Goal: Task Accomplishment & Management: Complete application form

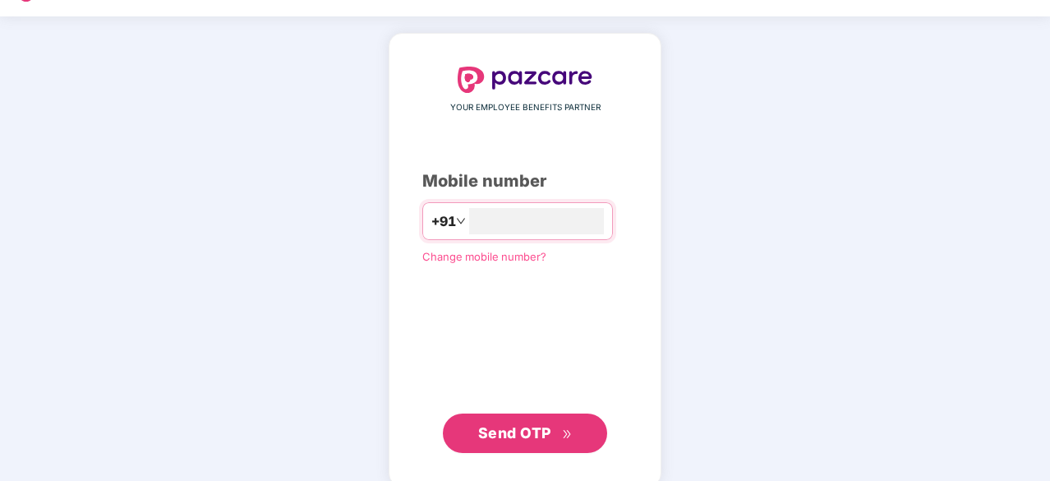
scroll to position [62, 0]
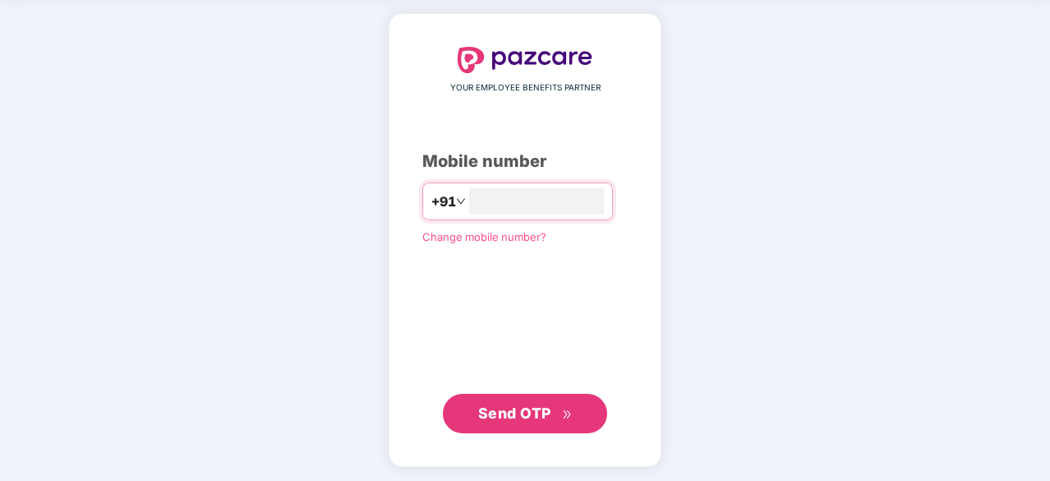
type input "**********"
click at [523, 413] on span "Send OTP" at bounding box center [514, 413] width 73 height 17
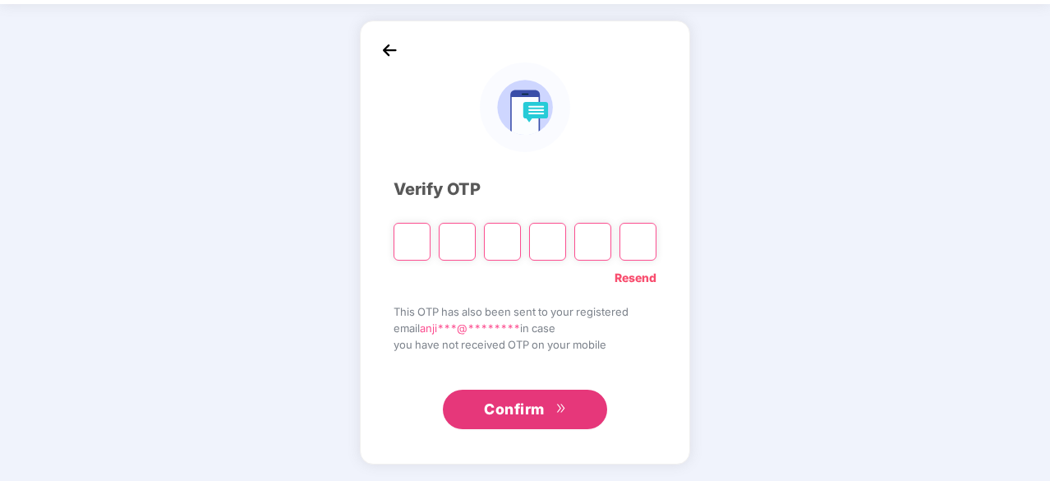
click at [523, 413] on button "Confirm" at bounding box center [525, 408] width 164 height 39
type input "*"
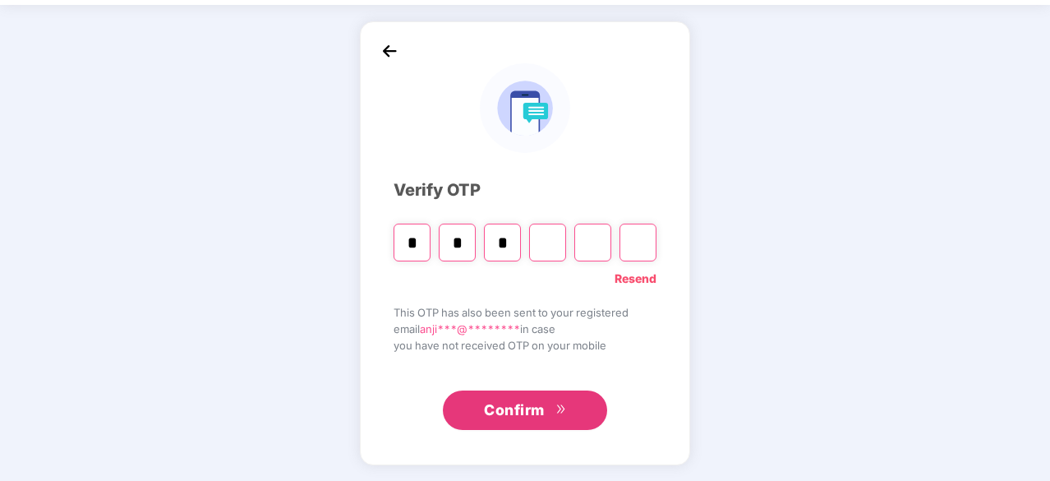
type input "*"
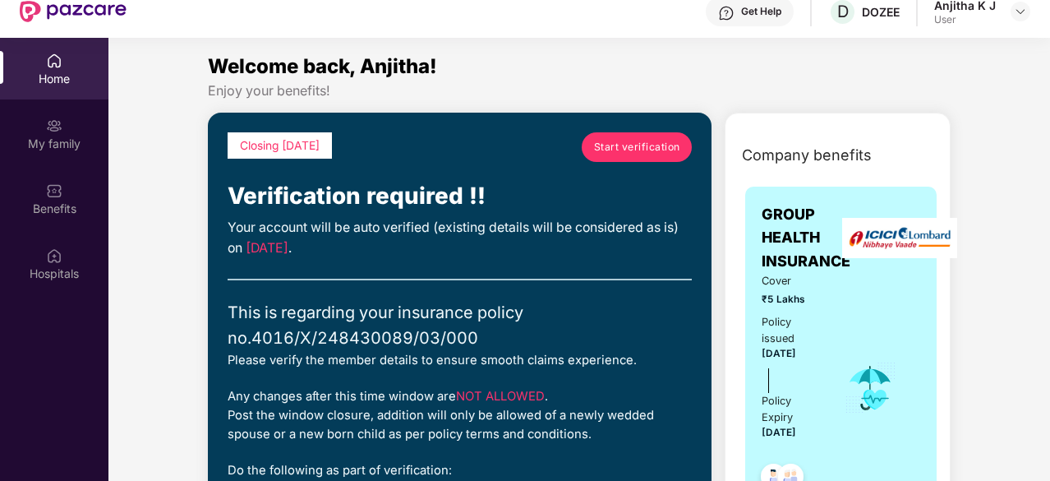
click at [639, 149] on span "Start verification" at bounding box center [637, 147] width 86 height 16
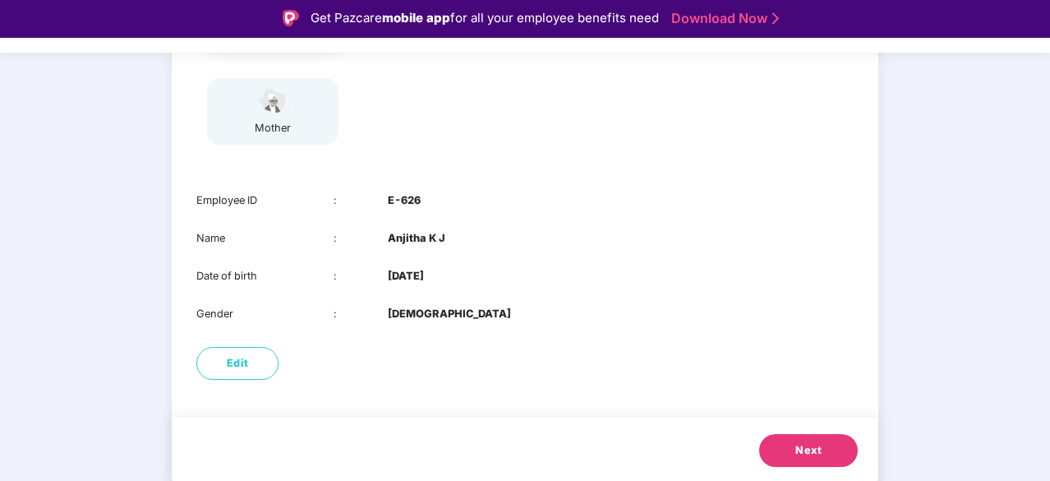
scroll to position [259, 0]
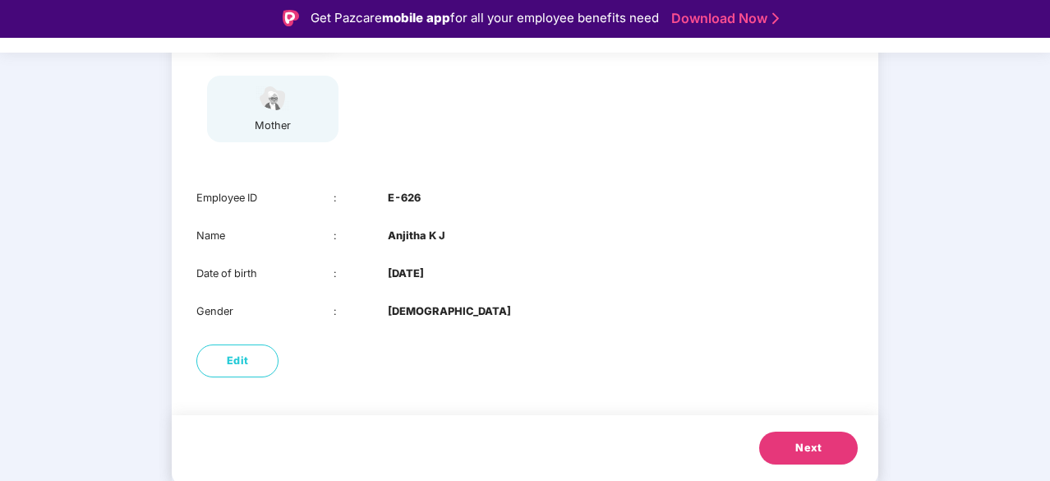
click at [787, 441] on button "Next" at bounding box center [808, 447] width 99 height 33
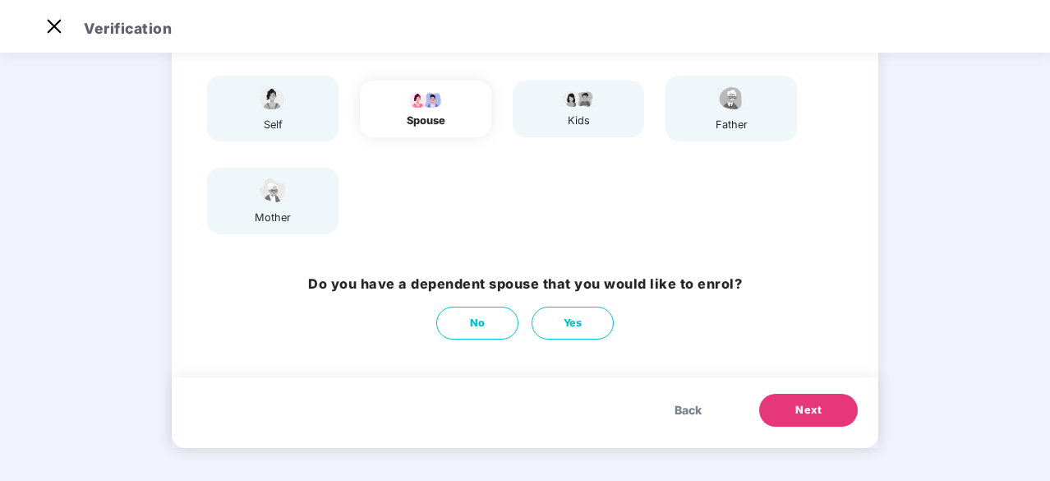
scroll to position [129, 0]
click at [456, 320] on button "No" at bounding box center [477, 322] width 82 height 33
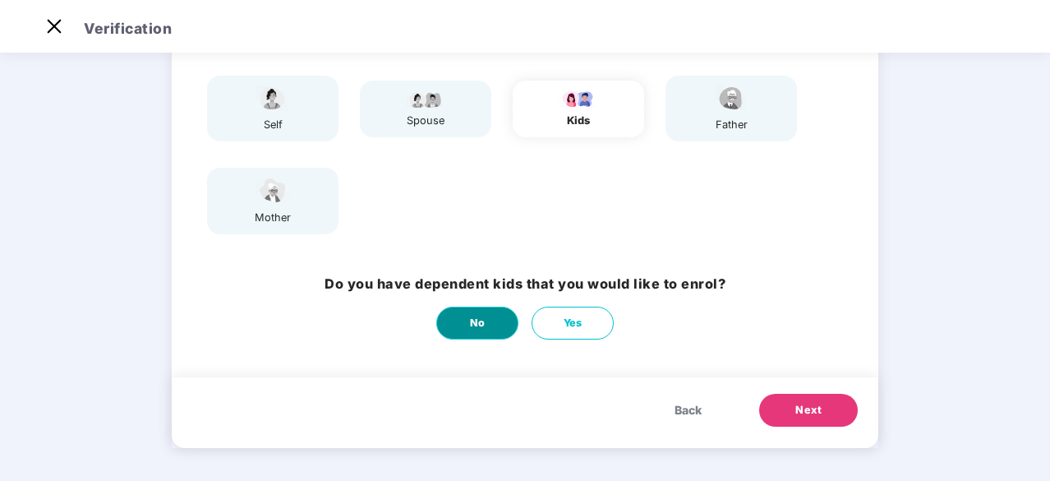
scroll to position [0, 0]
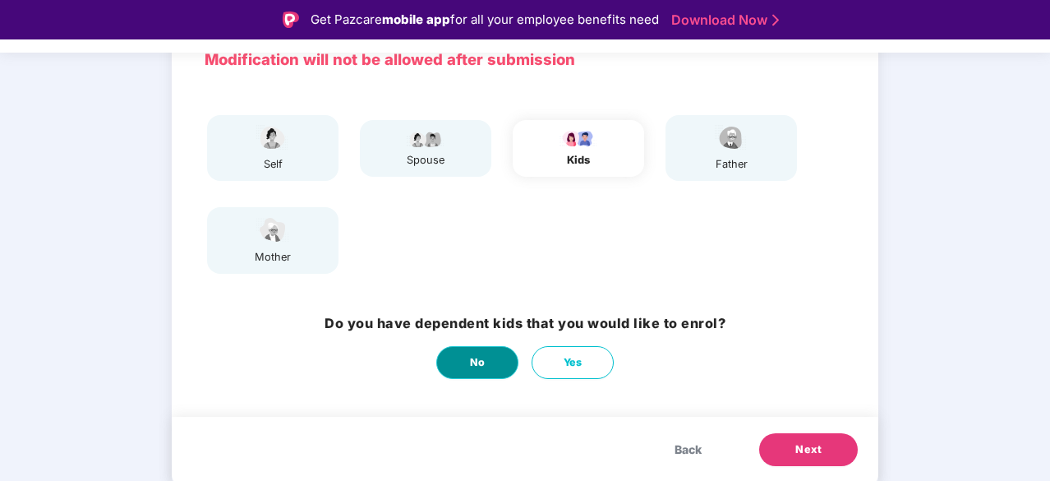
click at [481, 359] on span "No" at bounding box center [478, 362] width 16 height 16
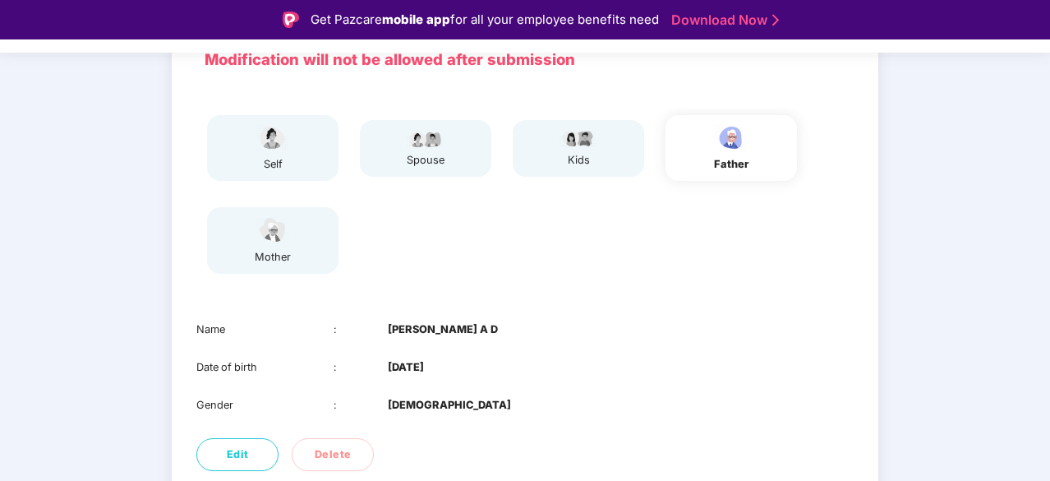
scroll to position [221, 0]
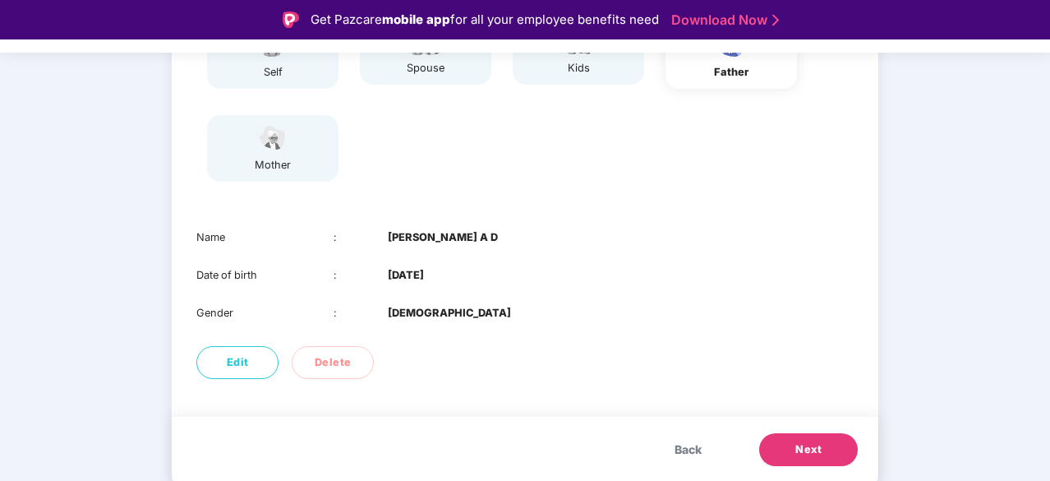
click at [808, 441] on span "Next" at bounding box center [808, 449] width 26 height 16
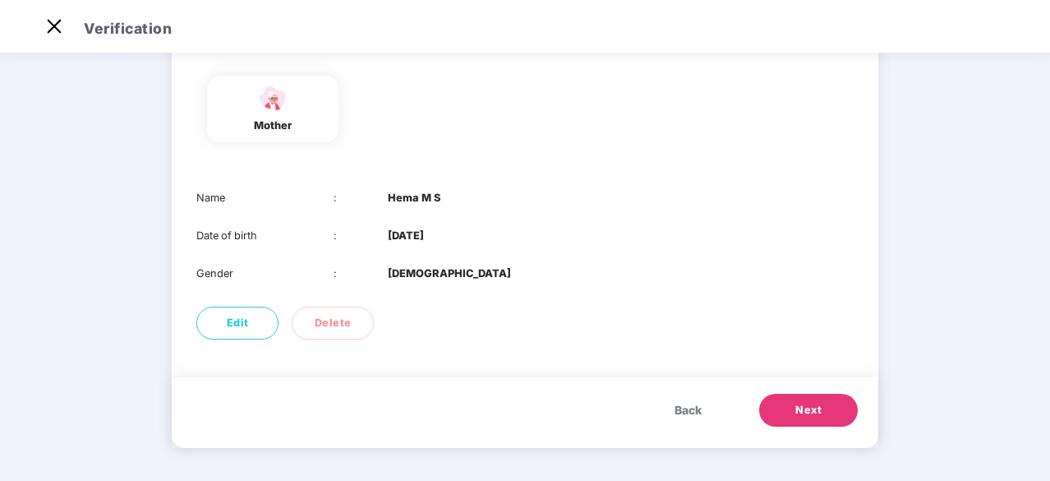
click at [810, 407] on span "Next" at bounding box center [808, 410] width 26 height 16
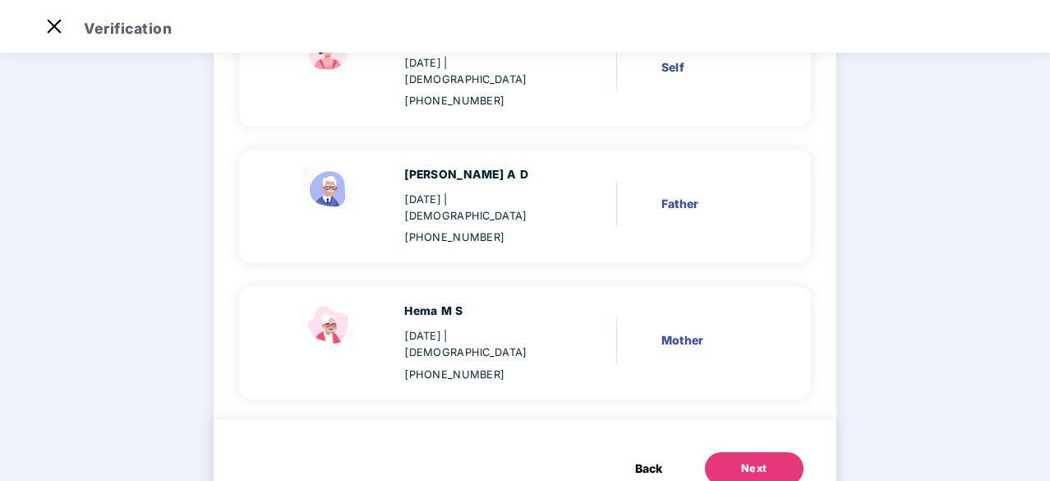
scroll to position [211, 0]
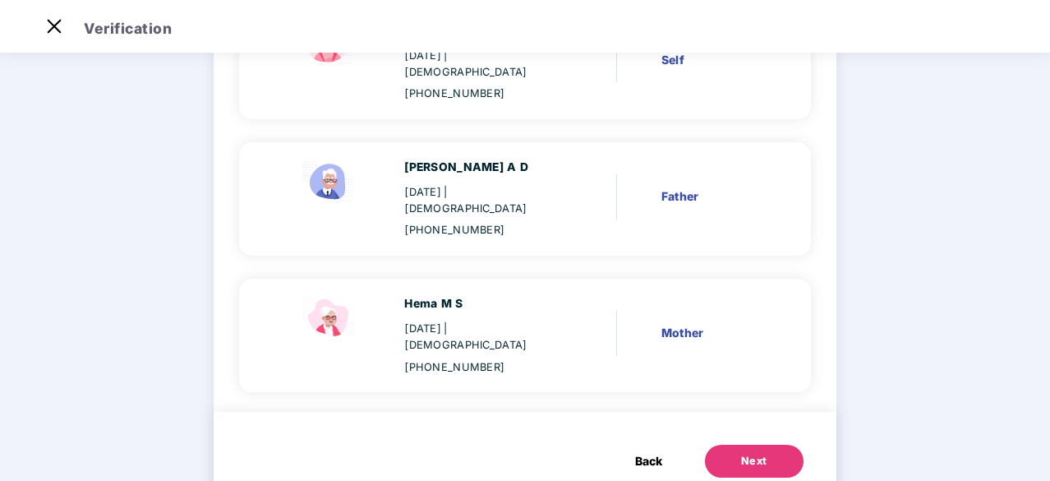
click at [766, 444] on button "Next" at bounding box center [754, 460] width 99 height 33
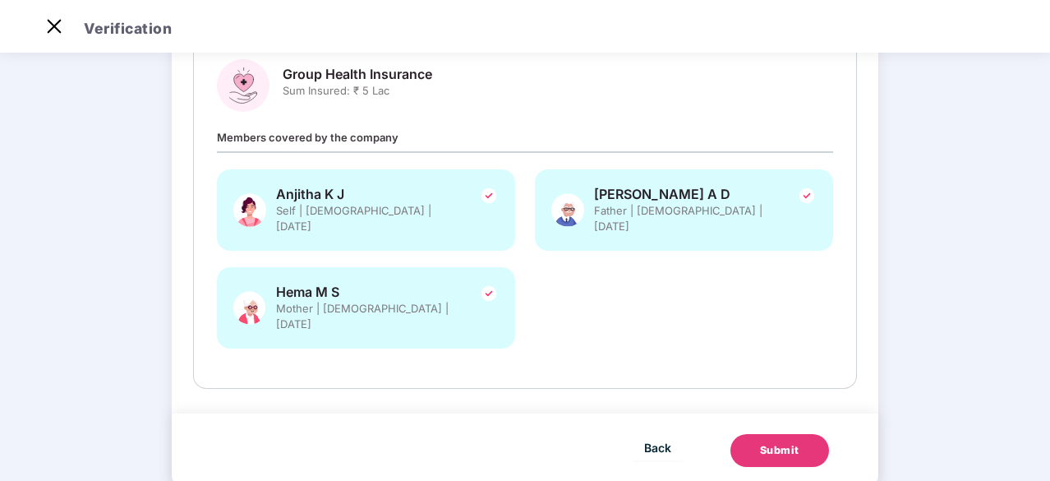
scroll to position [0, 0]
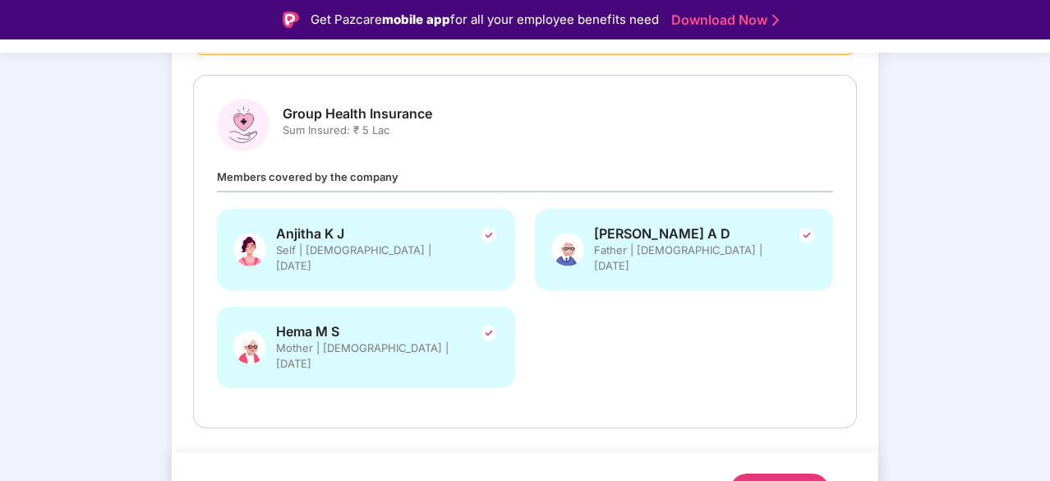
click at [797, 480] on div "Submit" at bounding box center [779, 489] width 39 height 16
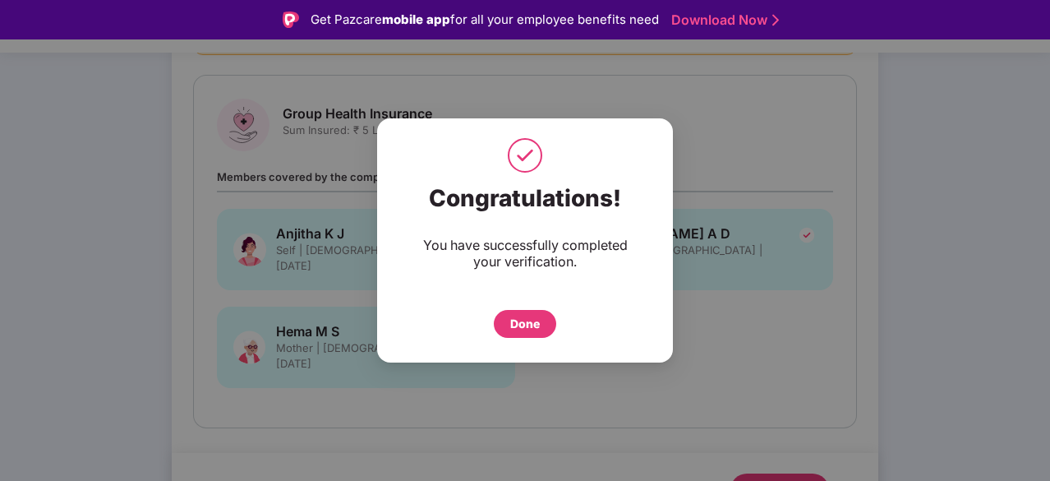
click at [532, 315] on div "Done" at bounding box center [525, 324] width 30 height 18
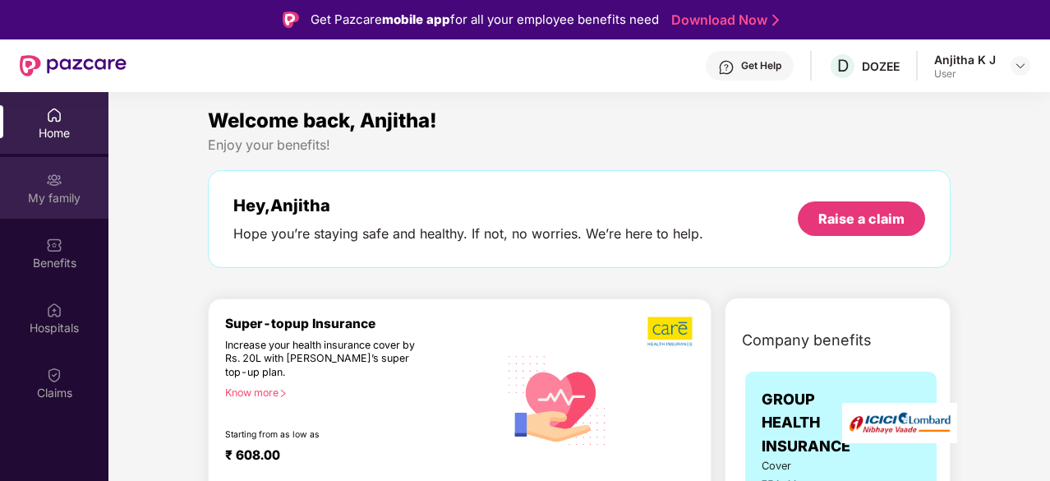
click at [53, 195] on div "My family" at bounding box center [54, 198] width 108 height 16
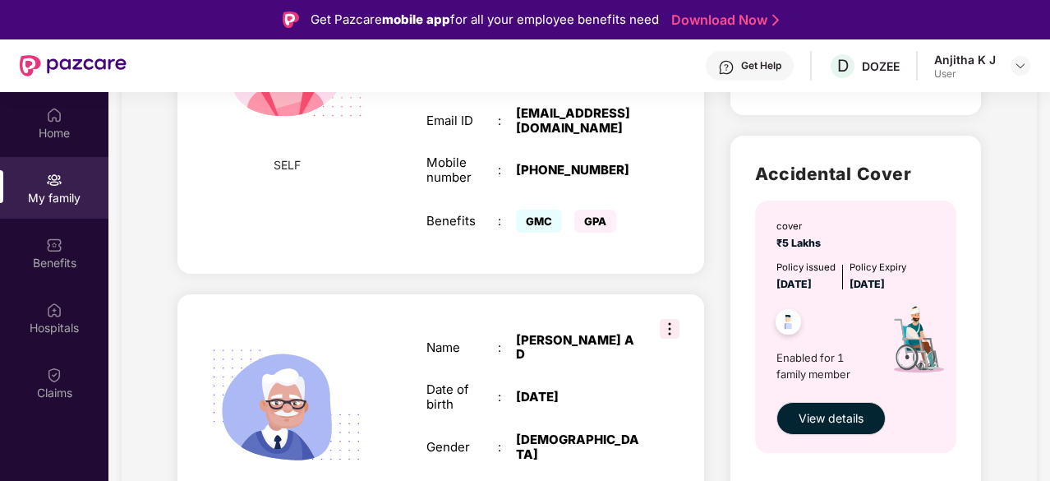
scroll to position [493, 0]
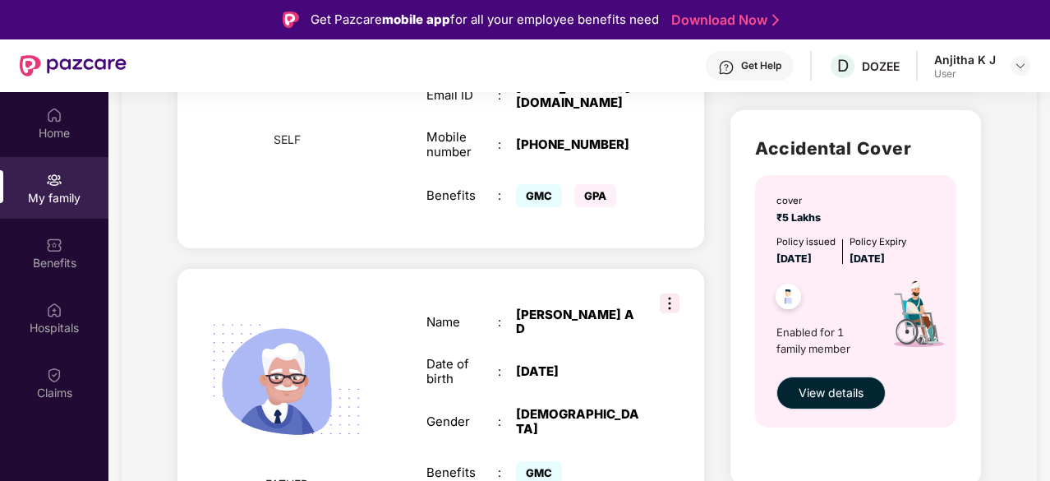
click at [850, 391] on span "View details" at bounding box center [831, 393] width 65 height 18
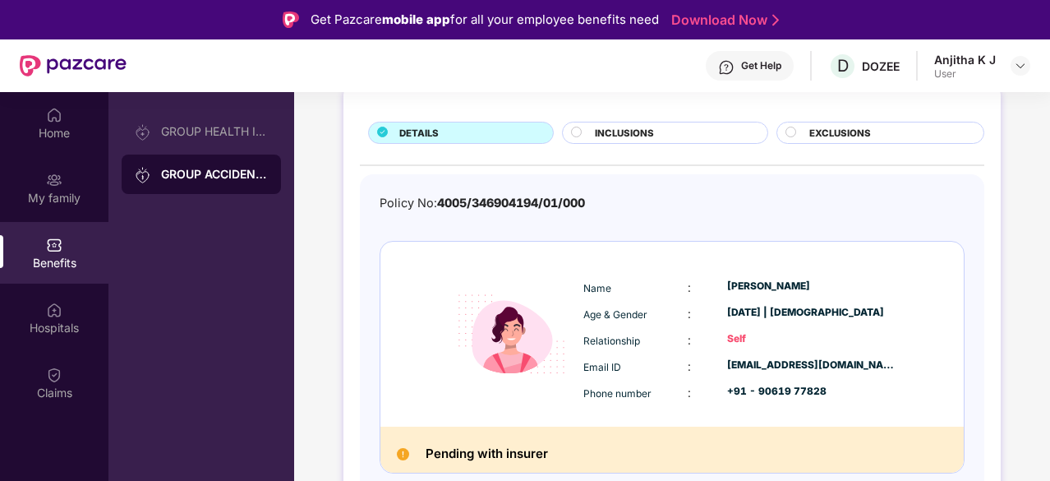
scroll to position [94, 0]
click at [51, 311] on img at bounding box center [54, 310] width 16 height 16
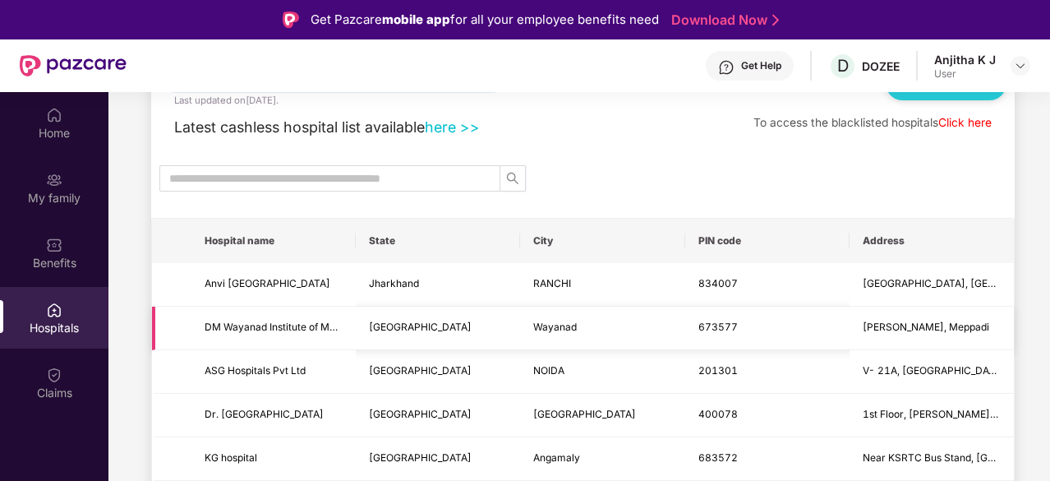
scroll to position [329, 0]
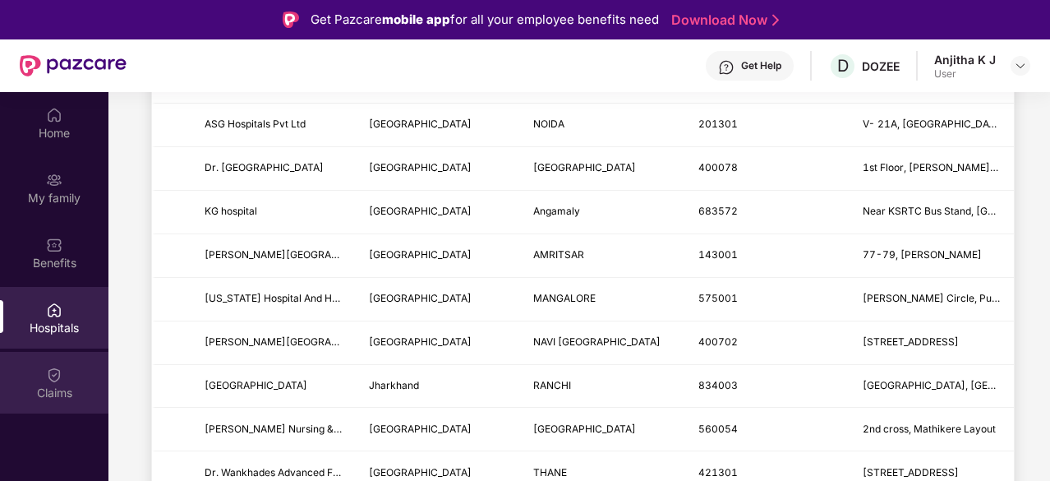
click at [62, 387] on div "Claims" at bounding box center [54, 393] width 108 height 16
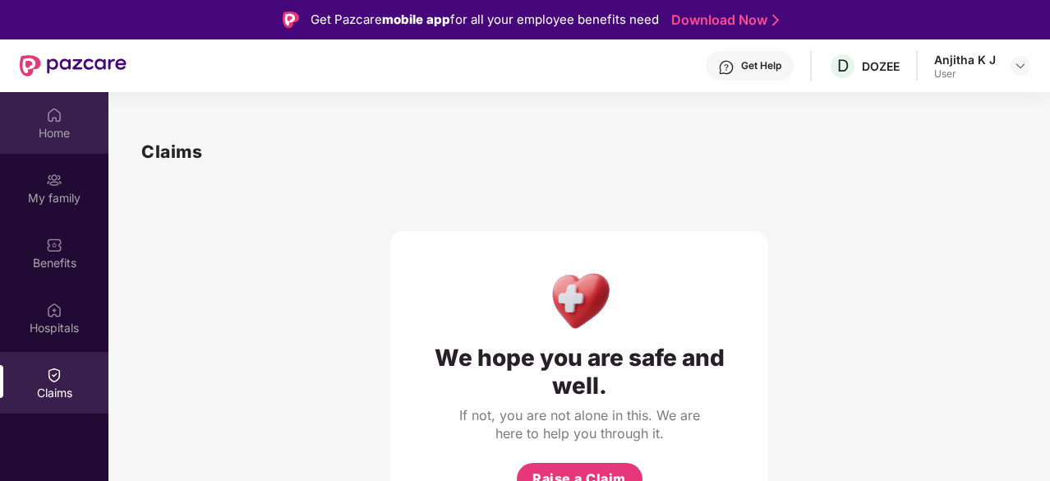
click at [59, 121] on img at bounding box center [54, 115] width 16 height 16
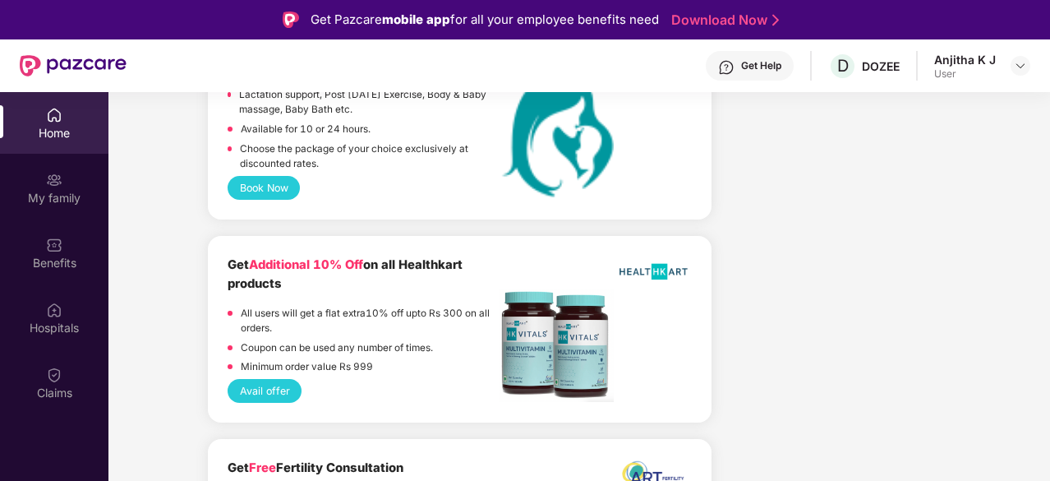
scroll to position [2958, 0]
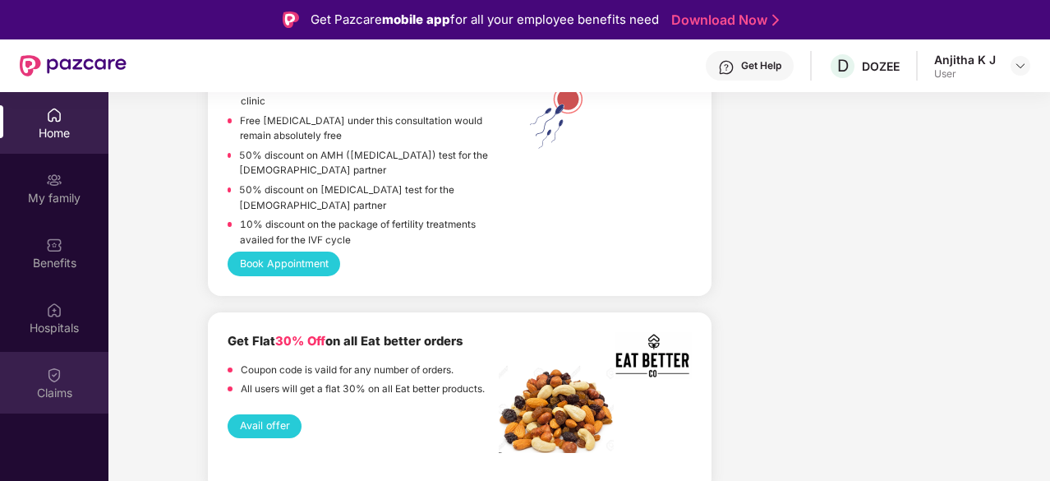
click at [63, 371] on div "Claims" at bounding box center [54, 383] width 108 height 62
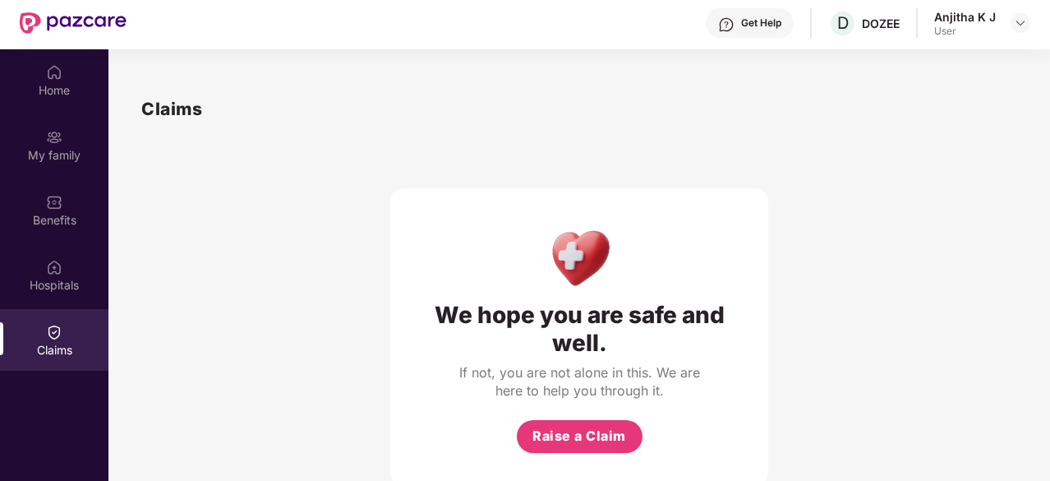
scroll to position [92, 0]
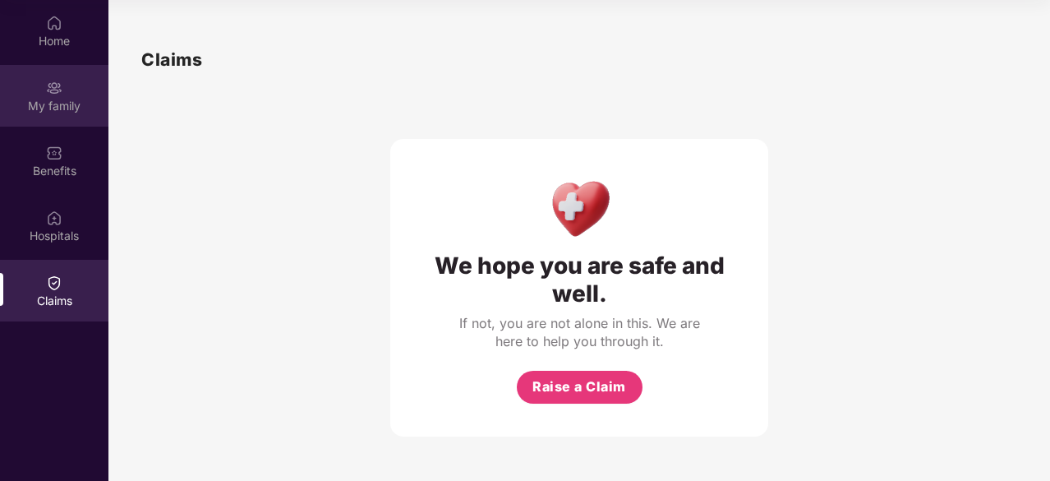
click at [58, 83] on img at bounding box center [54, 88] width 16 height 16
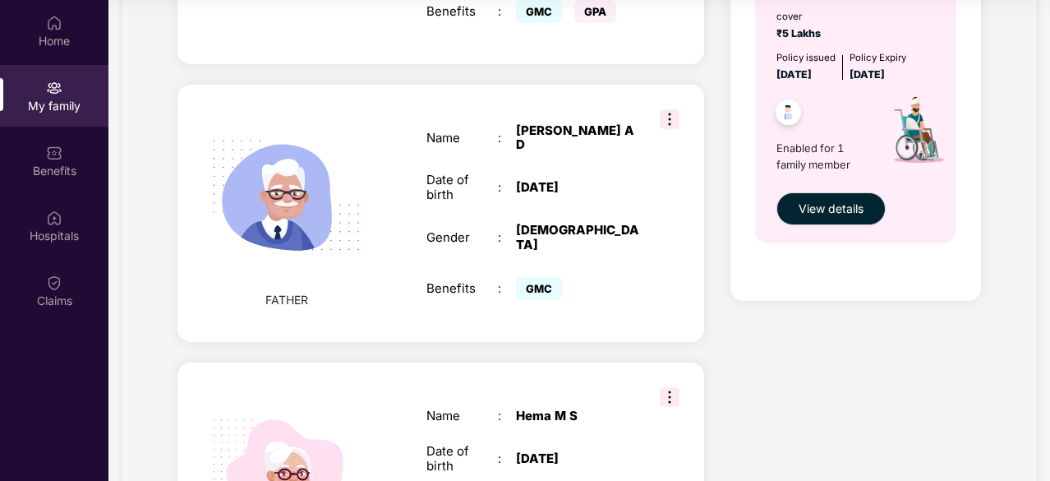
scroll to position [432, 0]
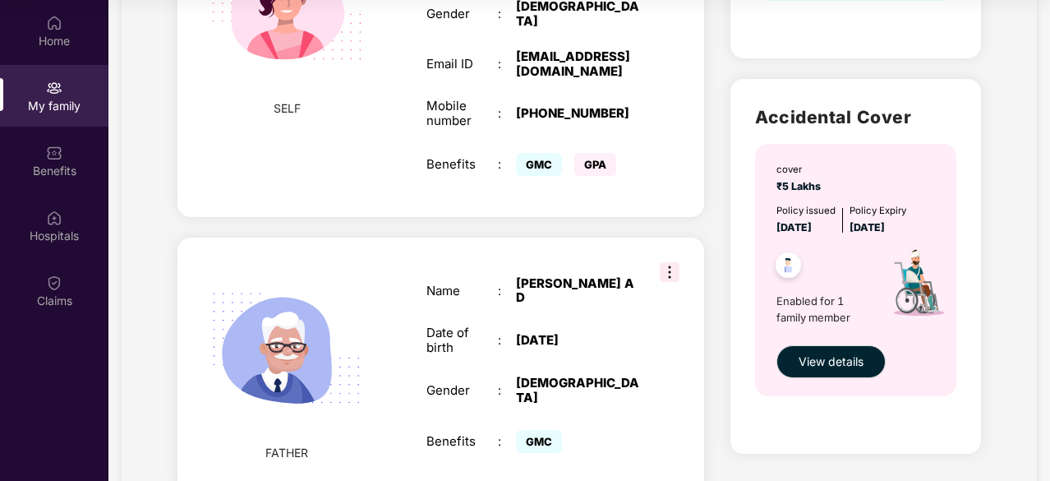
click at [664, 262] on img at bounding box center [670, 272] width 20 height 20
click at [650, 321] on div "Name : Jaideep A D Date of birth : 20 Nov 1957 Gender : MALE Benefits : GMC" at bounding box center [533, 367] width 246 height 222
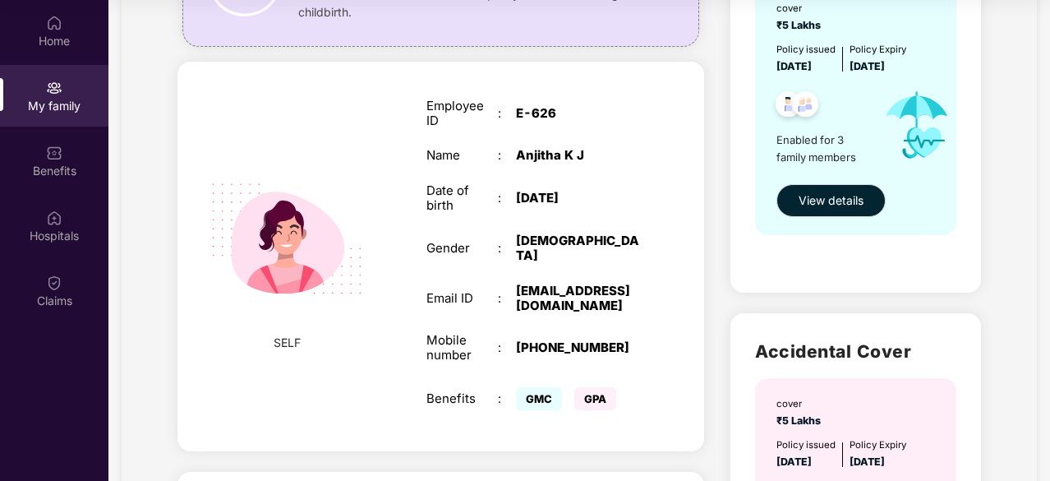
scroll to position [0, 0]
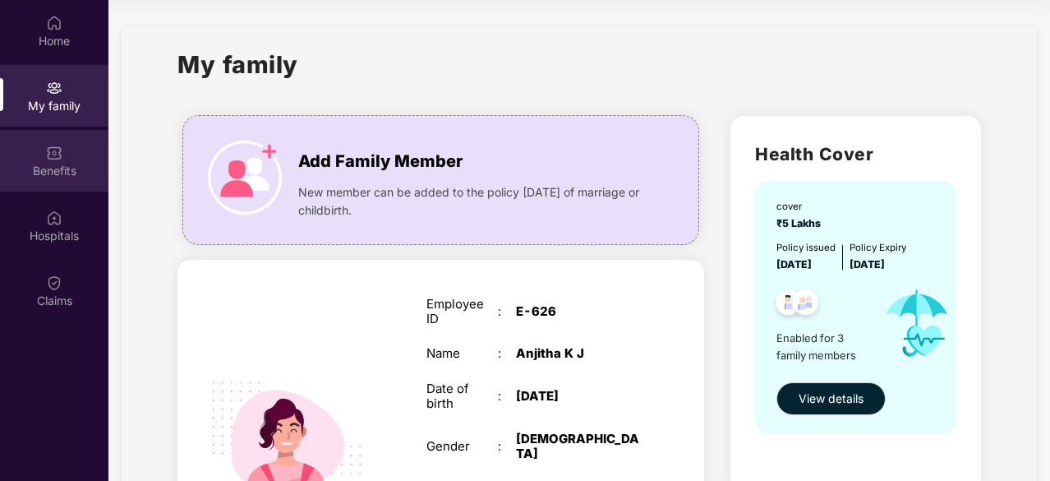
click at [70, 150] on div "Benefits" at bounding box center [54, 161] width 108 height 62
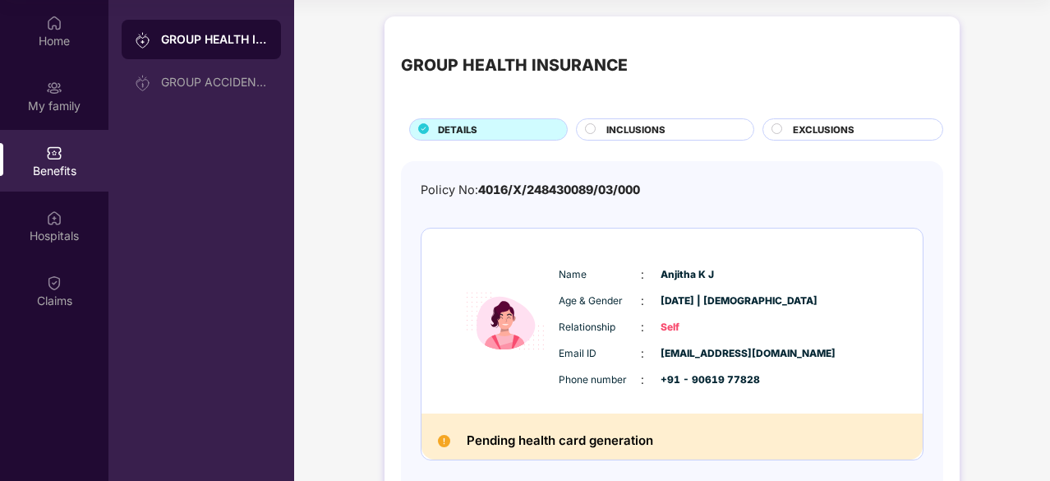
click at [647, 121] on div "INCLUSIONS" at bounding box center [665, 129] width 178 height 22
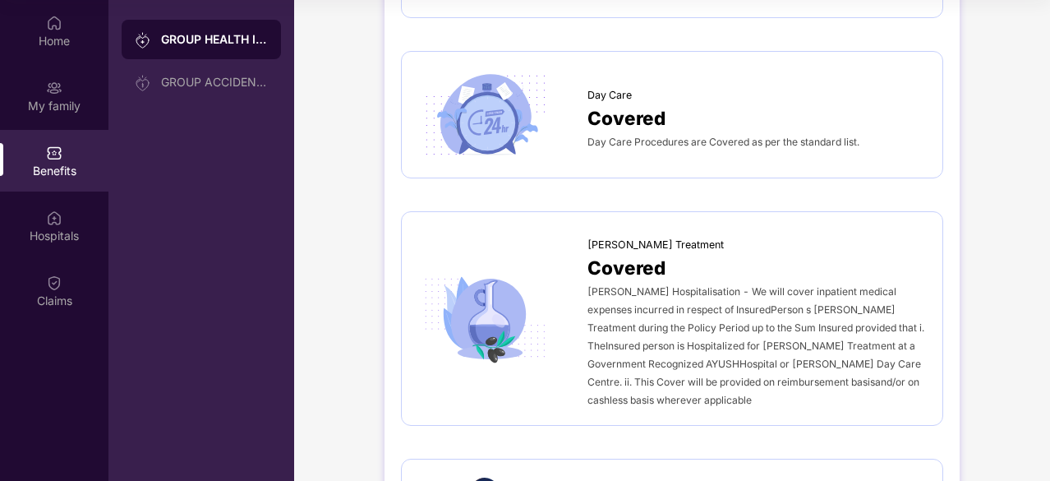
scroll to position [1529, 0]
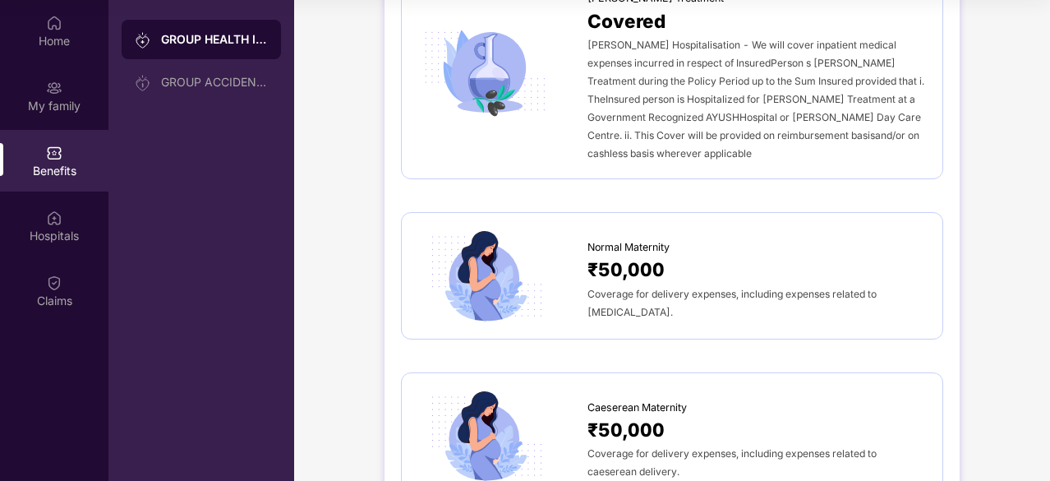
click at [716, 255] on div "₹50,000" at bounding box center [756, 269] width 339 height 29
click at [638, 242] on span "Normal Maternity" at bounding box center [628, 247] width 82 height 16
click at [639, 260] on span "₹50,000" at bounding box center [625, 269] width 77 height 29
click at [463, 265] on img at bounding box center [484, 275] width 133 height 93
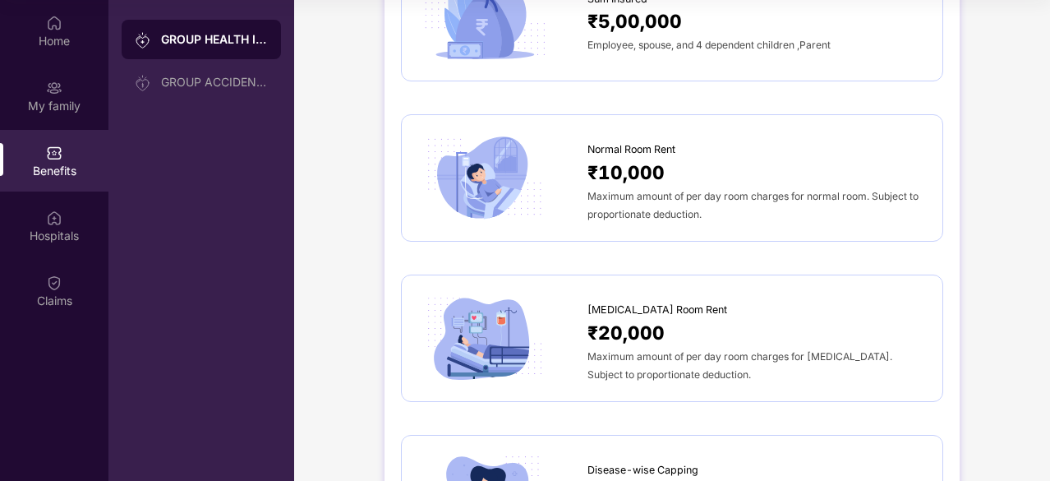
scroll to position [0, 0]
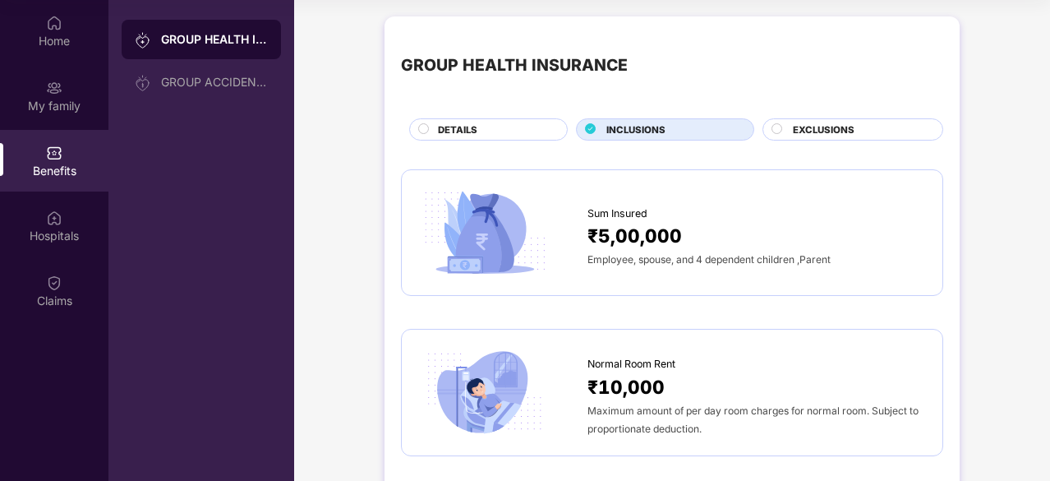
click at [865, 122] on div "EXCLUSIONS" at bounding box center [860, 130] width 150 height 17
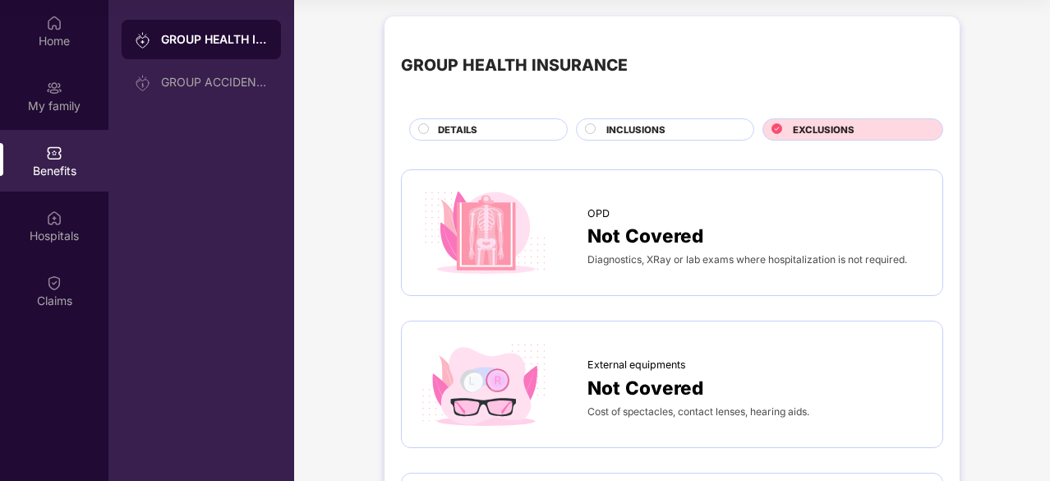
click at [656, 129] on span "INCLUSIONS" at bounding box center [635, 129] width 59 height 15
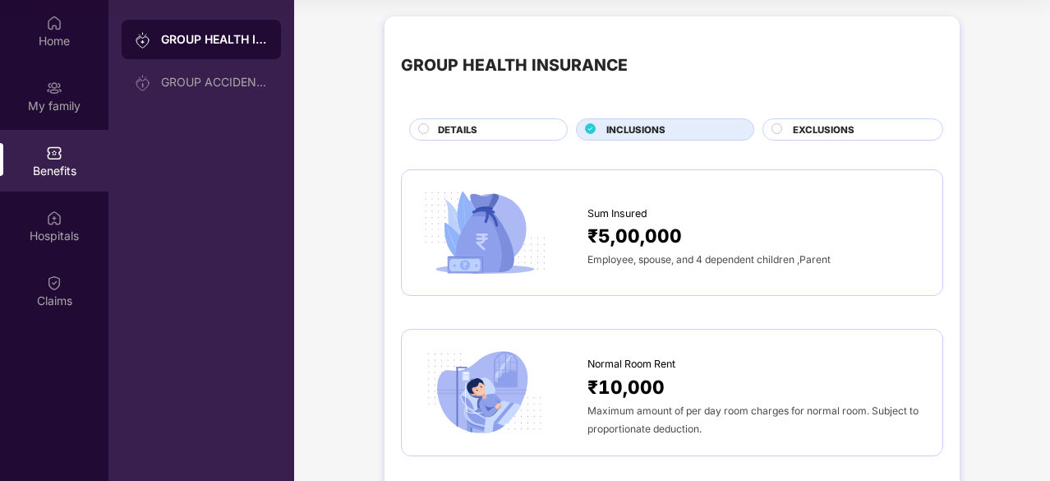
click at [507, 123] on div "DETAILS" at bounding box center [494, 130] width 129 height 17
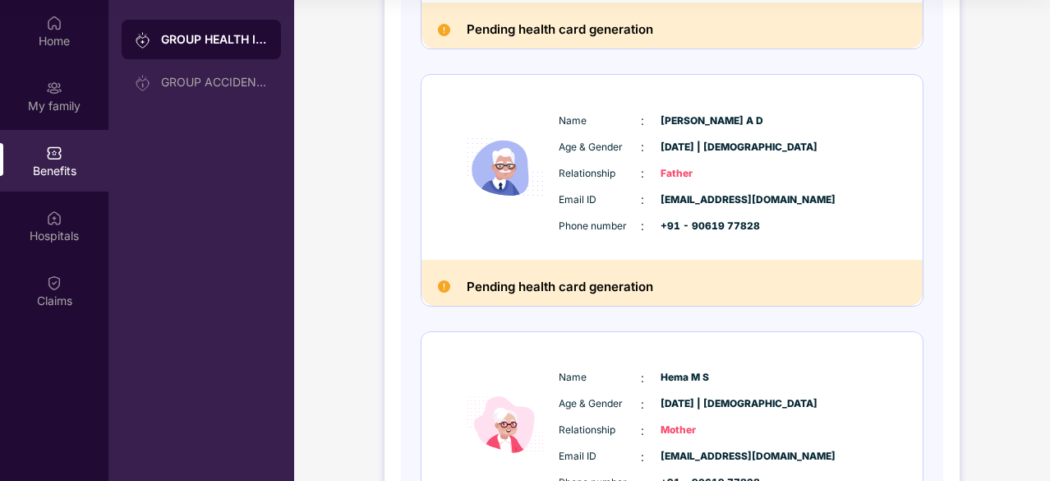
scroll to position [592, 0]
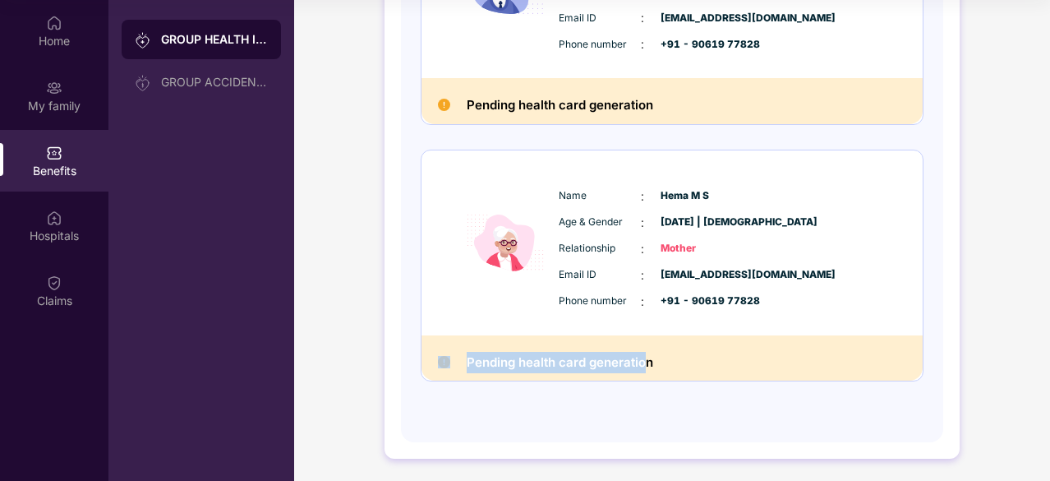
drag, startPoint x: 643, startPoint y: 364, endPoint x: 417, endPoint y: 356, distance: 226.1
click at [417, 356] on div "Policy No: 4016/X/248430089/03/000 Name : Anjitha K J Age & Gender : 29 Sept 19…" at bounding box center [672, 6] width 542 height 874
click at [674, 363] on div "Pending health card generation" at bounding box center [671, 358] width 501 height 46
click at [539, 98] on h2 "Pending health card generation" at bounding box center [560, 104] width 187 height 21
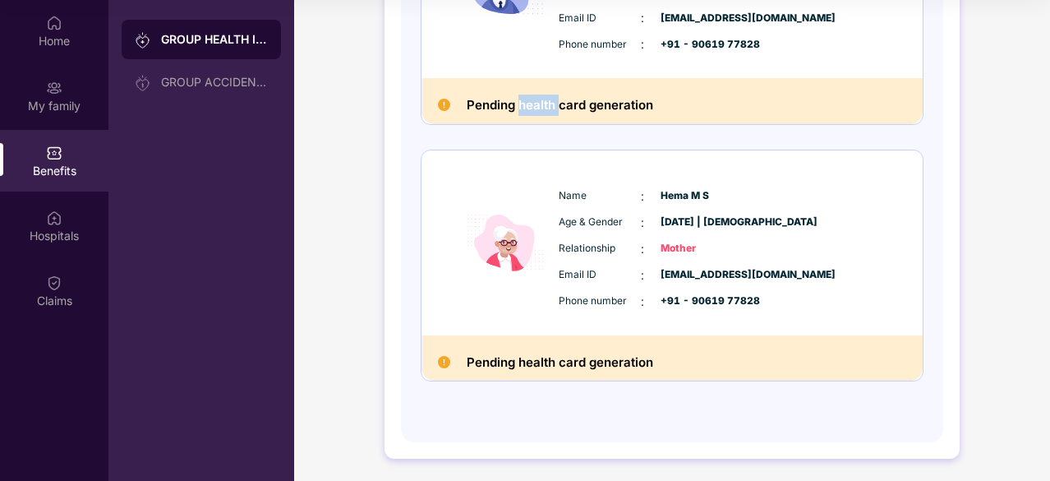
click at [539, 98] on h2 "Pending health card generation" at bounding box center [560, 104] width 187 height 21
click at [756, 99] on div "Pending health card generation" at bounding box center [671, 101] width 501 height 46
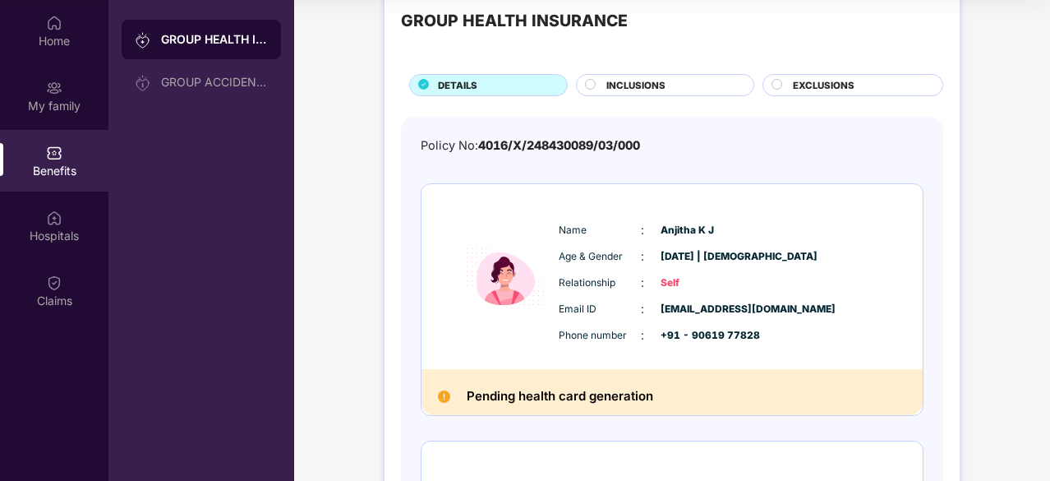
scroll to position [0, 0]
